Goal: Information Seeking & Learning: Learn about a topic

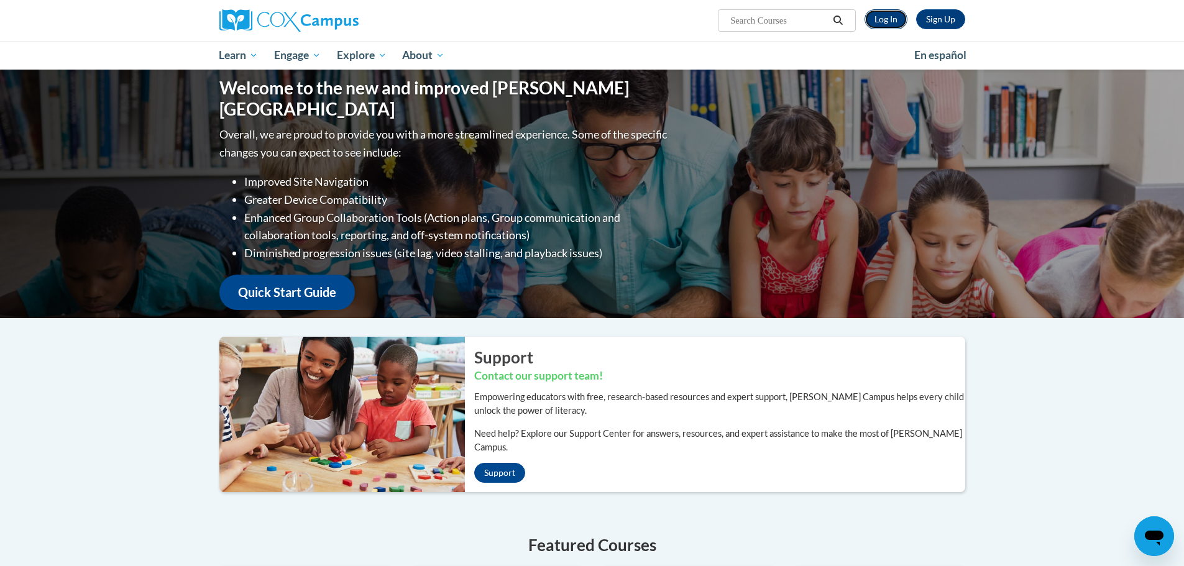
click at [892, 21] on link "Log In" at bounding box center [886, 19] width 43 height 20
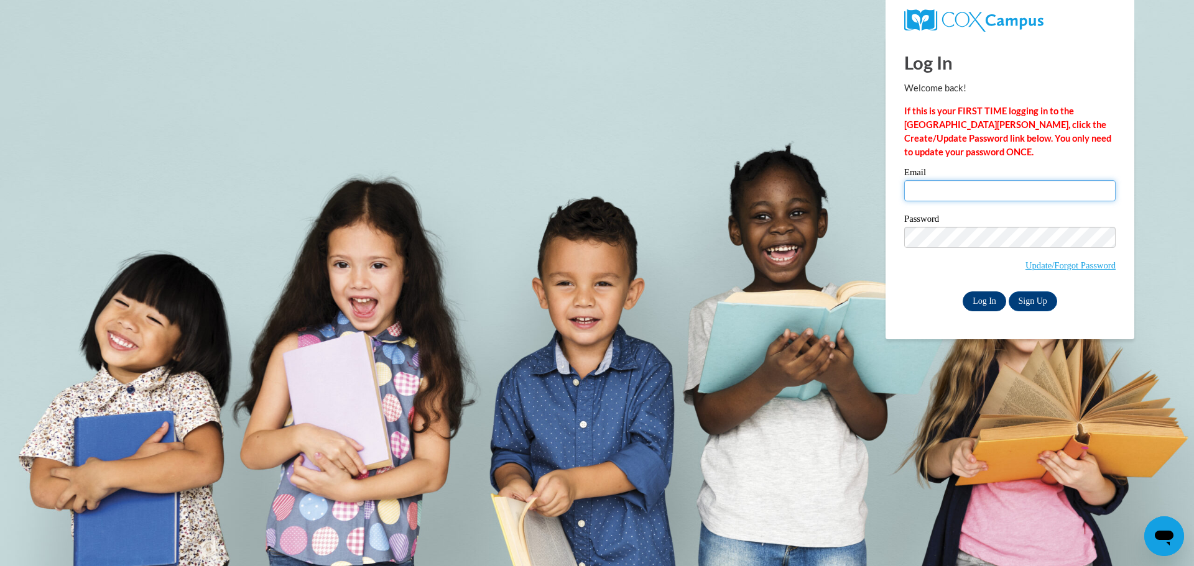
type input "agross@clintonville.k12.wi.us"
click at [974, 298] on input "Log In" at bounding box center [984, 302] width 44 height 20
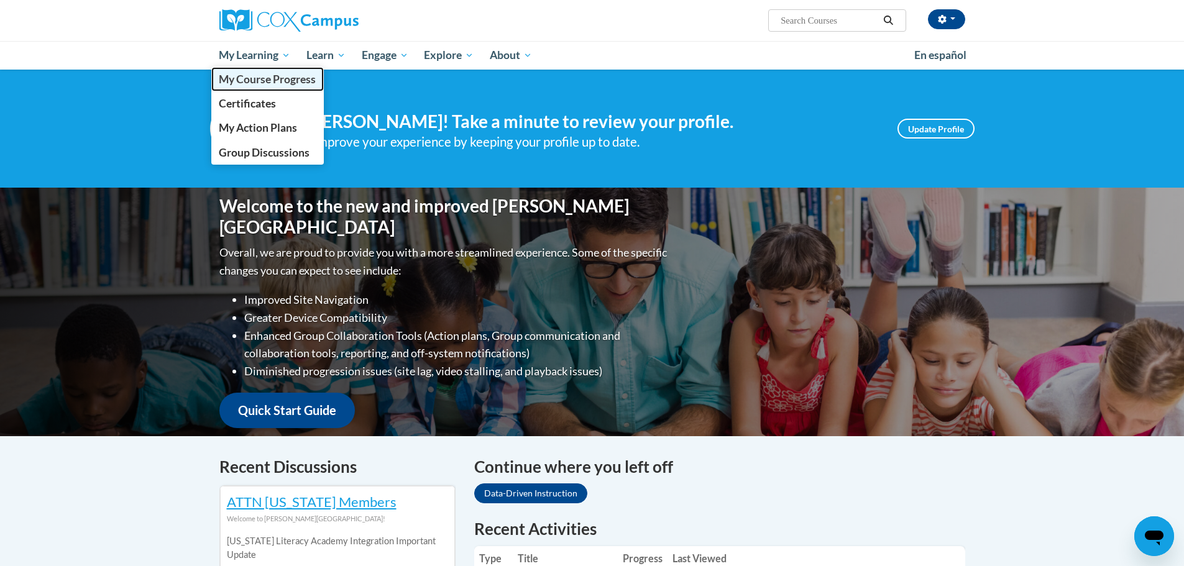
click at [280, 81] on span "My Course Progress" at bounding box center [267, 79] width 97 height 13
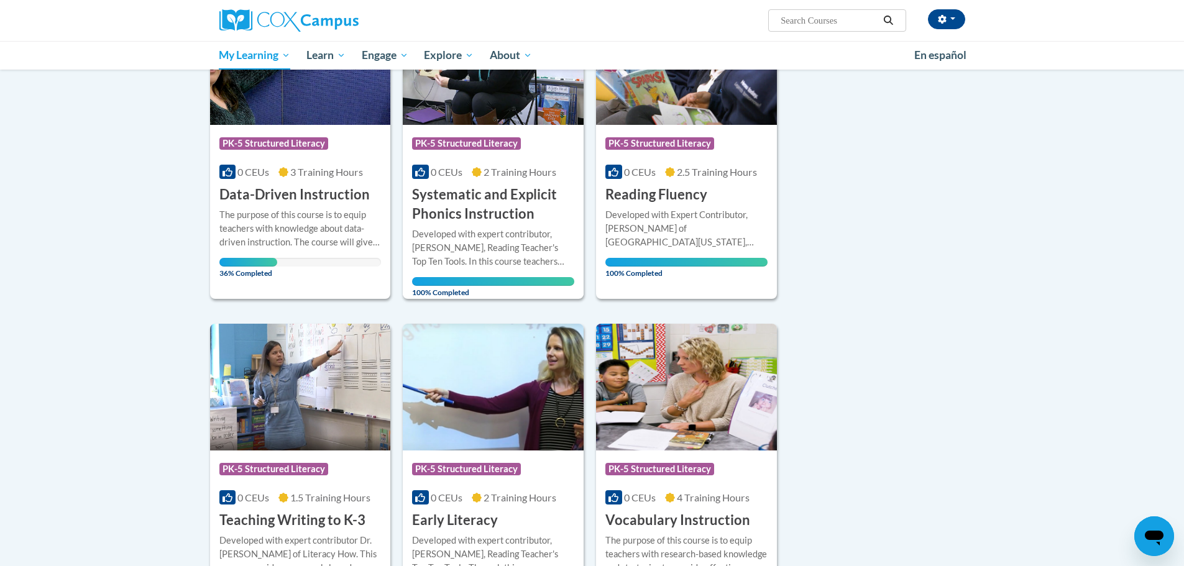
scroll to position [249, 0]
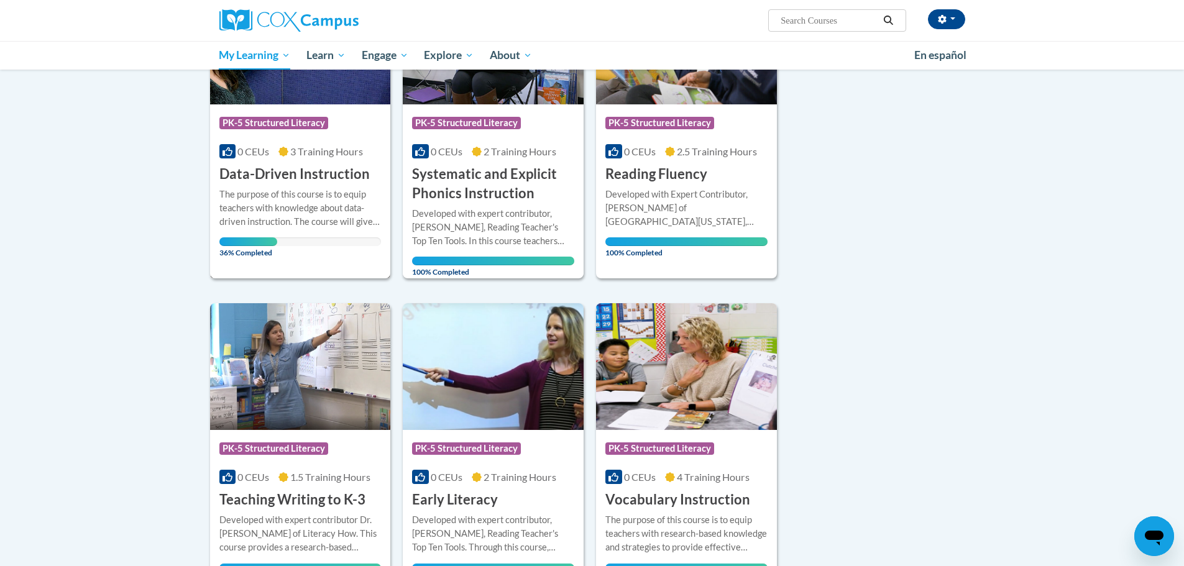
click at [322, 179] on h3 "Data-Driven Instruction" at bounding box center [294, 174] width 150 height 19
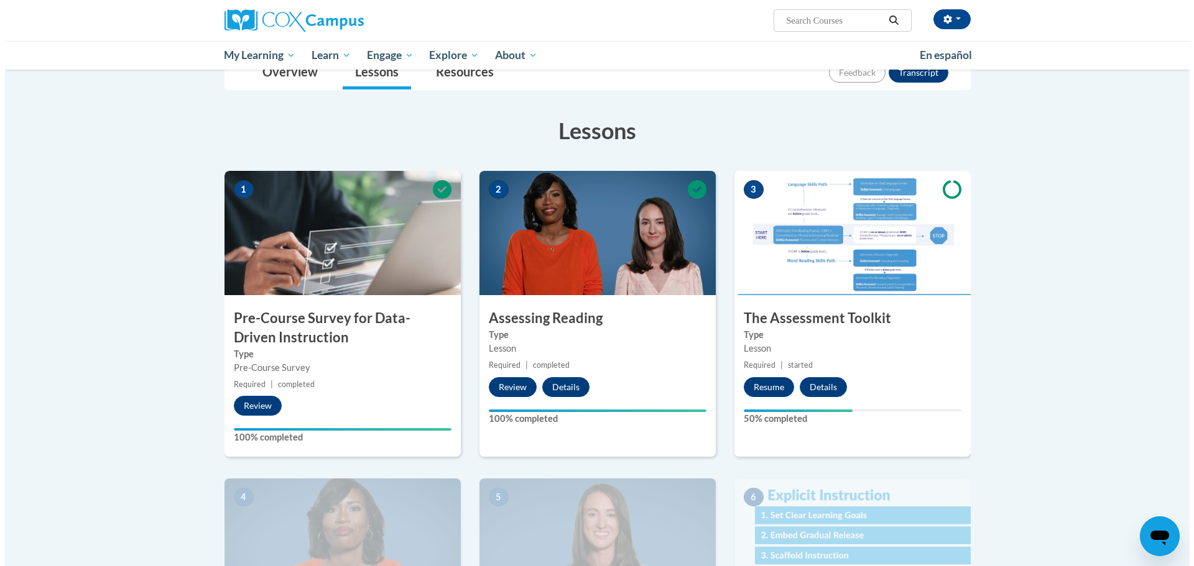
scroll to position [249, 0]
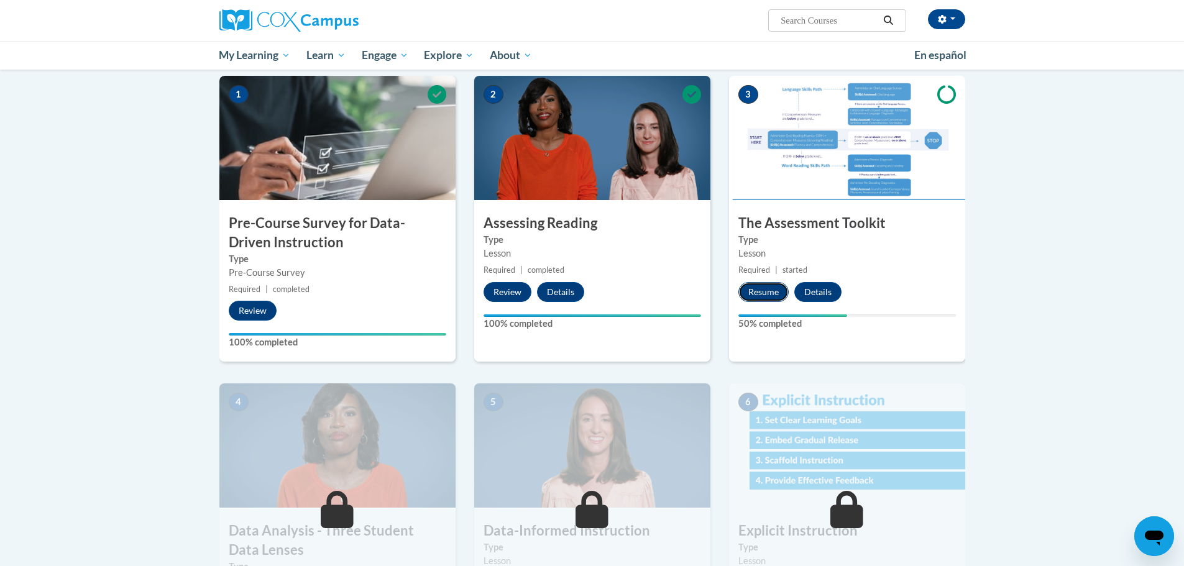
click at [757, 285] on button "Resume" at bounding box center [764, 292] width 50 height 20
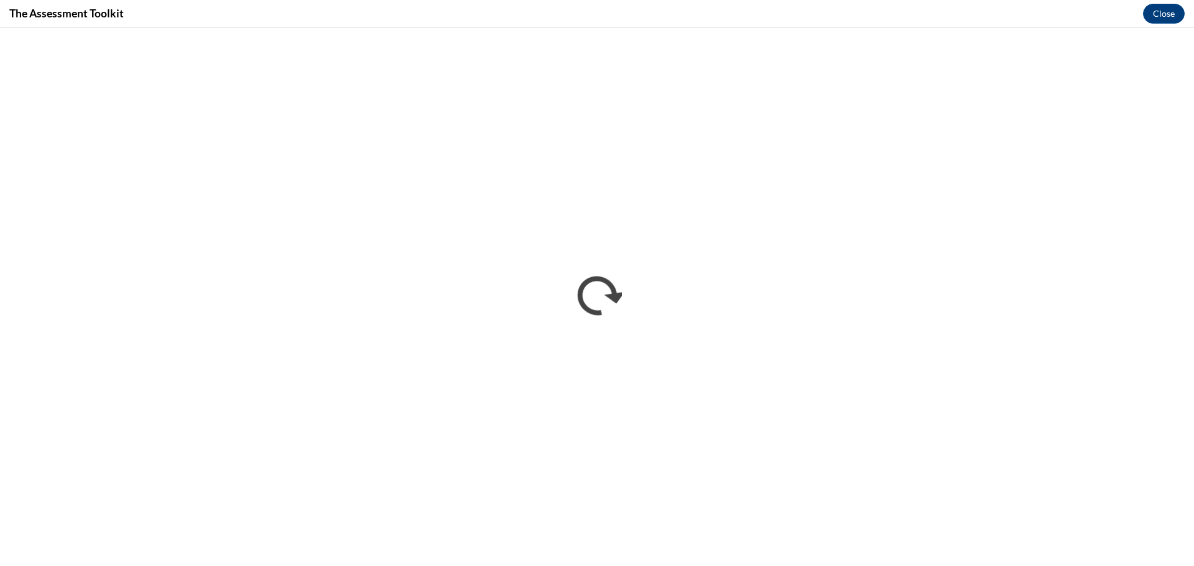
scroll to position [0, 0]
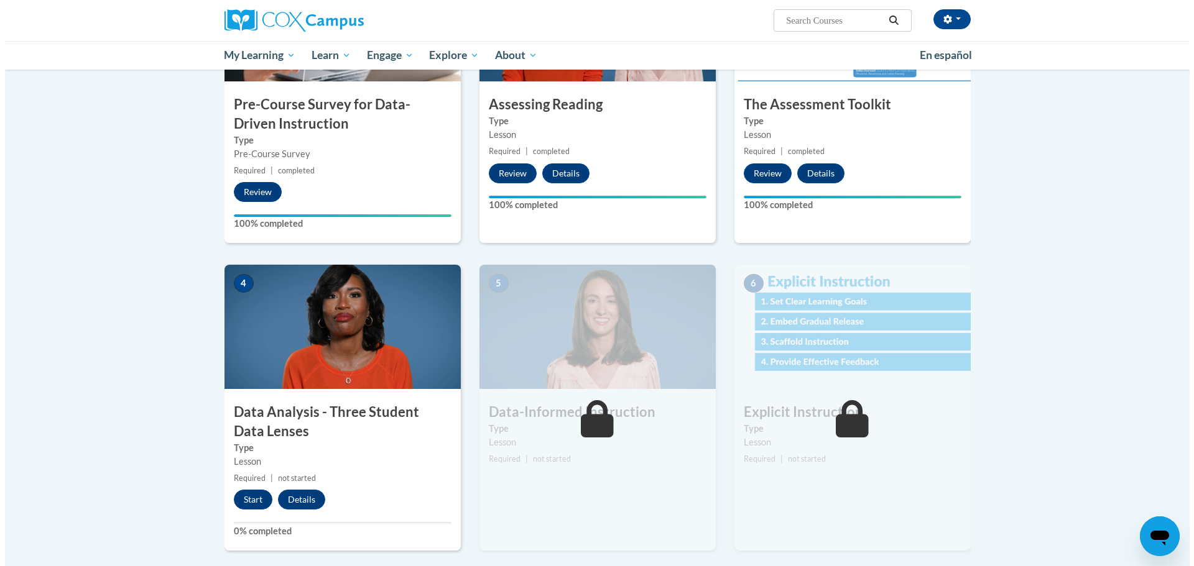
scroll to position [373, 0]
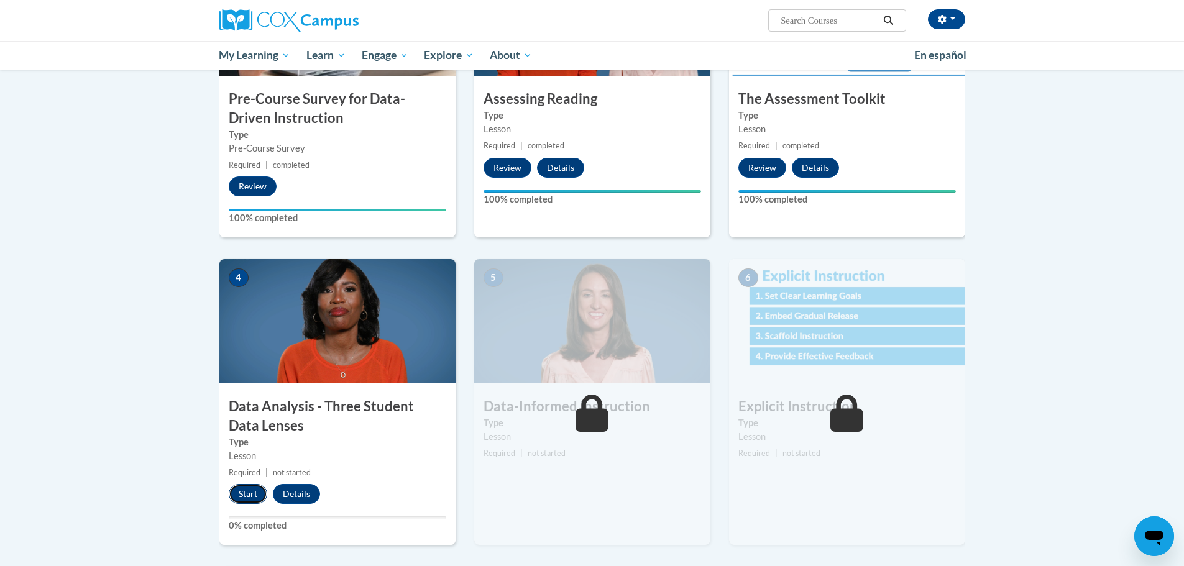
click at [233, 492] on button "Start" at bounding box center [248, 494] width 39 height 20
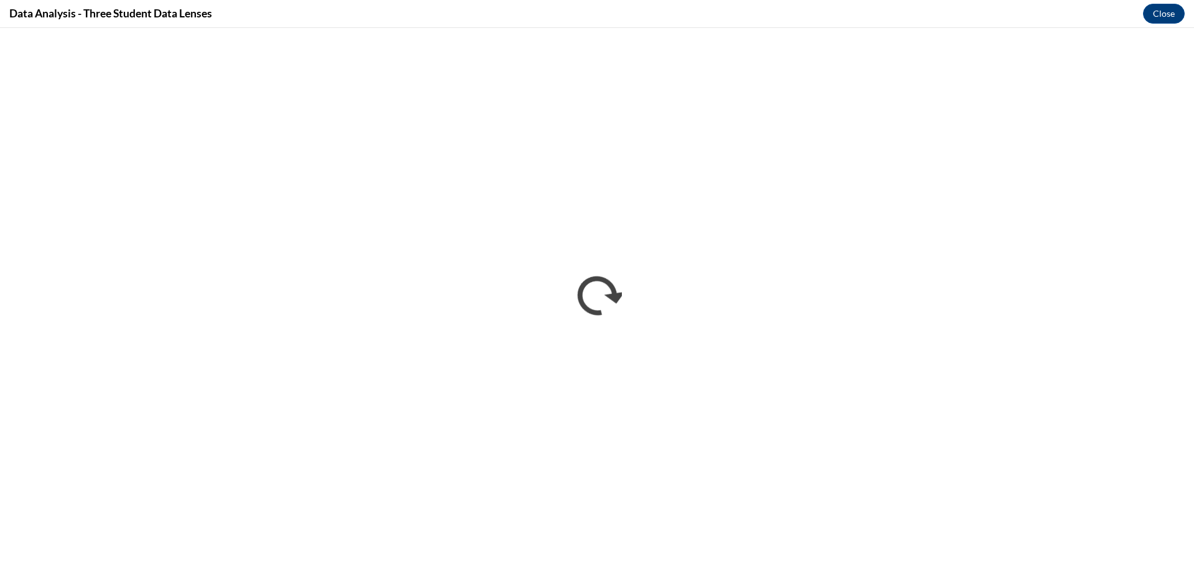
scroll to position [0, 0]
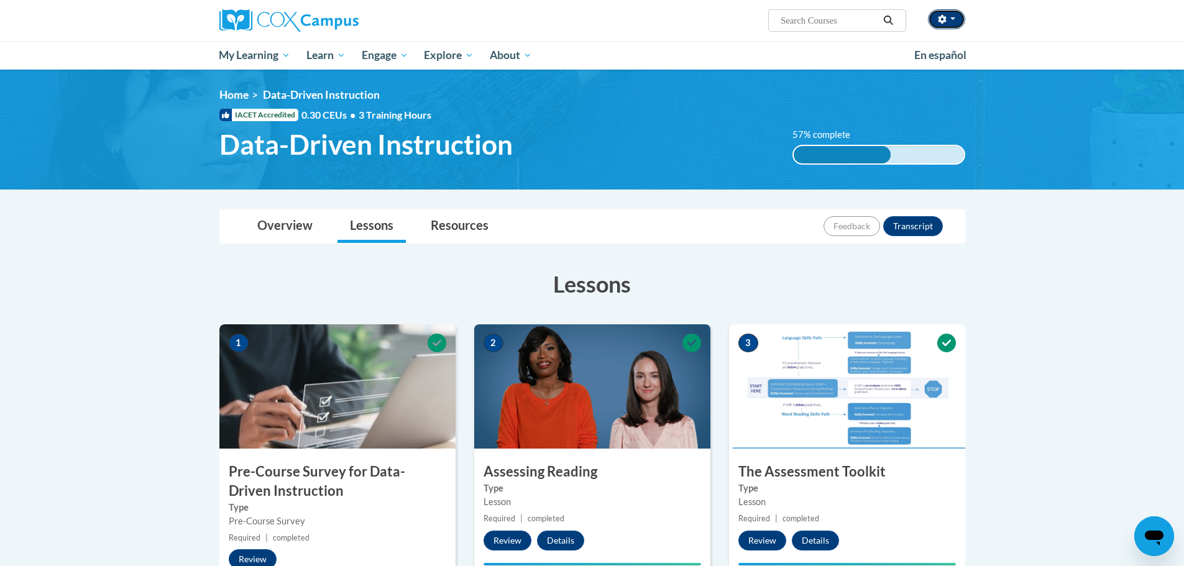
click at [958, 16] on button "button" at bounding box center [946, 19] width 37 height 20
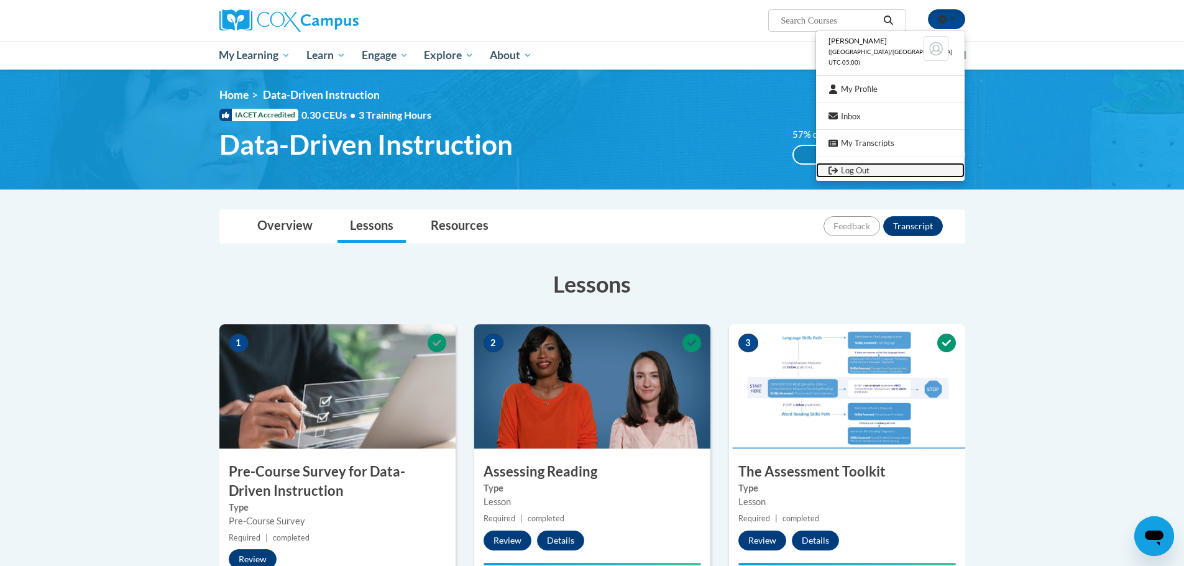
click at [904, 167] on link "Log Out" at bounding box center [890, 171] width 149 height 16
